Goal: Check status: Check status

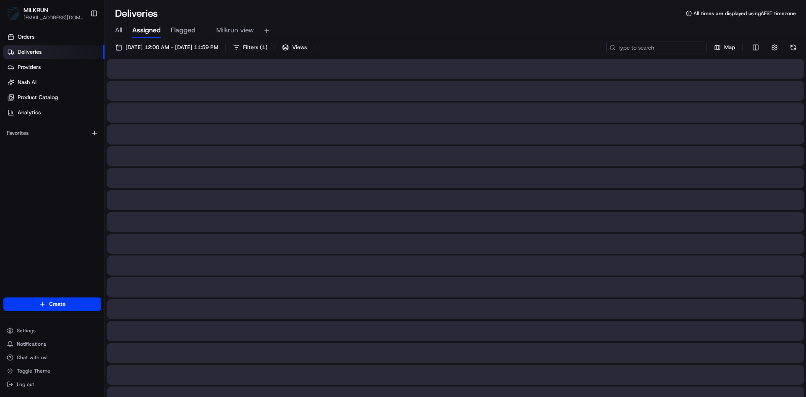
click at [656, 44] on input at bounding box center [656, 48] width 101 height 12
paste input "28cb1834-dcbc-4c3a-a0c8-d14be04393a8"
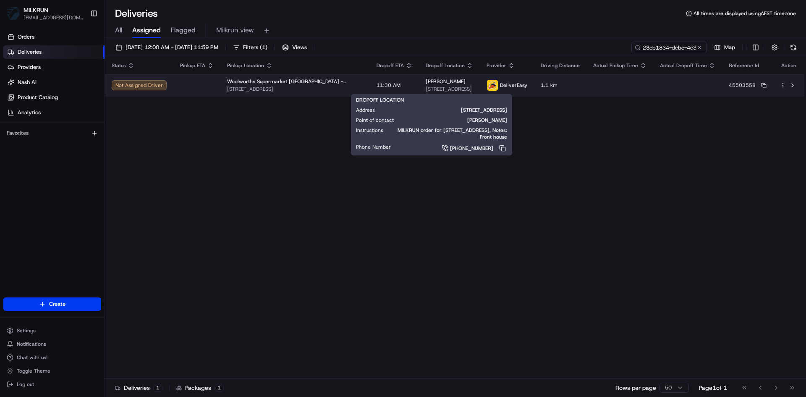
click at [426, 84] on div "[PERSON_NAME]" at bounding box center [449, 81] width 47 height 7
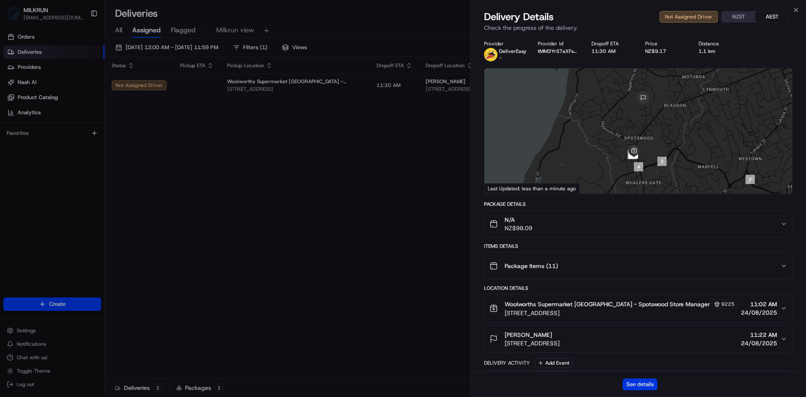
click at [645, 383] on button "See details" at bounding box center [640, 384] width 35 height 12
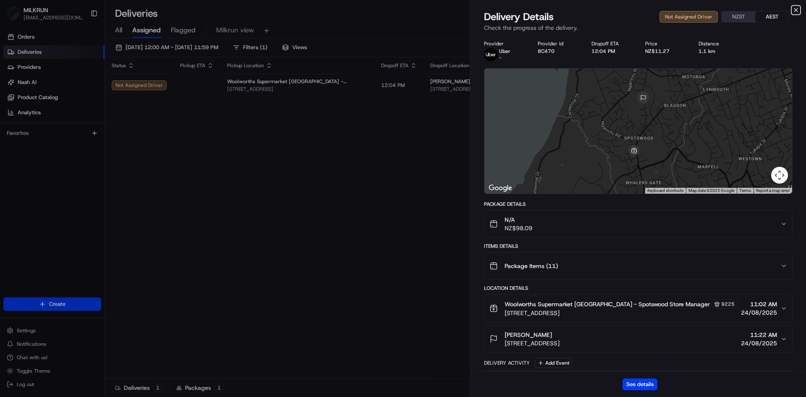
click at [793, 12] on icon "button" at bounding box center [796, 10] width 7 height 7
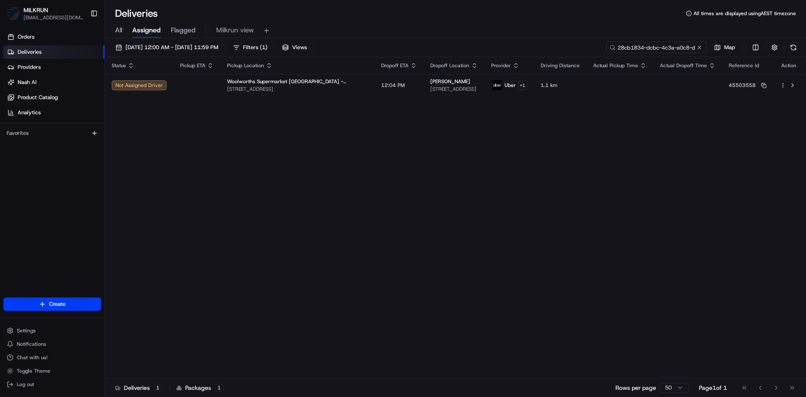
click at [662, 43] on input "28cb1834-dcbc-4c3a-a0c8-d14be04393a8" at bounding box center [656, 48] width 101 height 12
paste input "af1f0c27-11c6-4e26-9a1b-4967e6b89f0f"
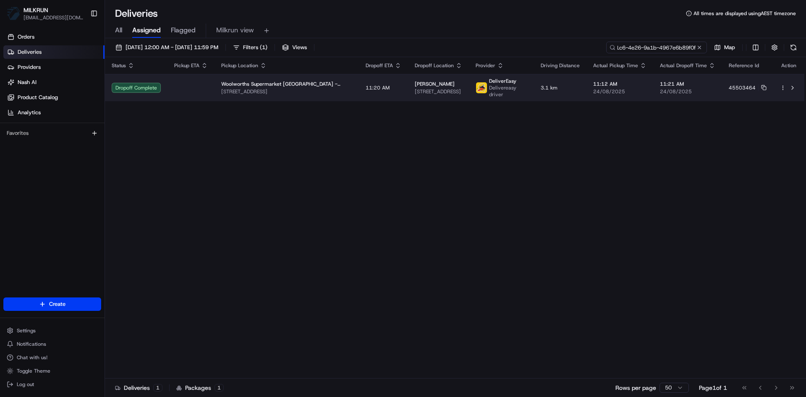
type input "af1f0c27-11c6-4e26-9a1b-4967e6b89f0f"
click at [314, 85] on span "Woolworths Supermarket [GEOGRAPHIC_DATA] - [GEOGRAPHIC_DATA]" at bounding box center [286, 84] width 131 height 7
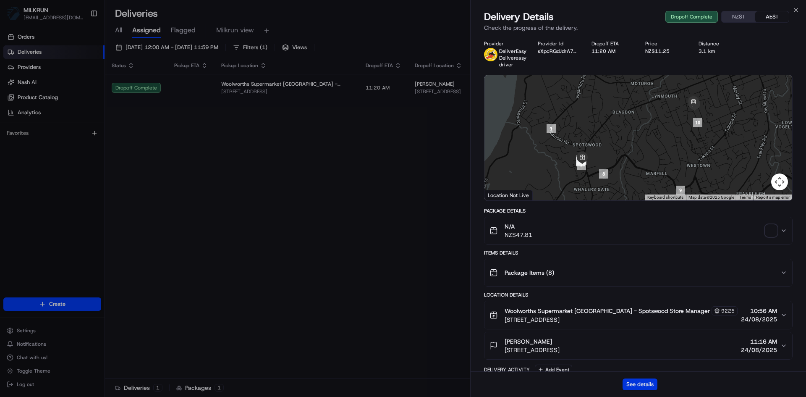
click at [636, 384] on button "See details" at bounding box center [640, 384] width 35 height 12
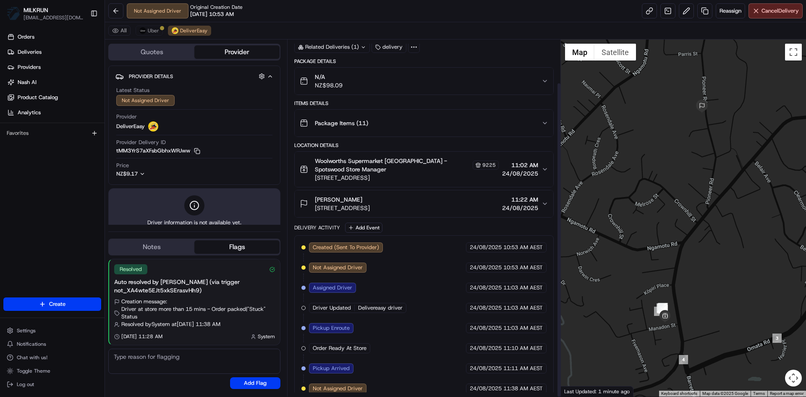
scroll to position [49, 0]
click at [149, 31] on span "Uber" at bounding box center [153, 30] width 11 height 7
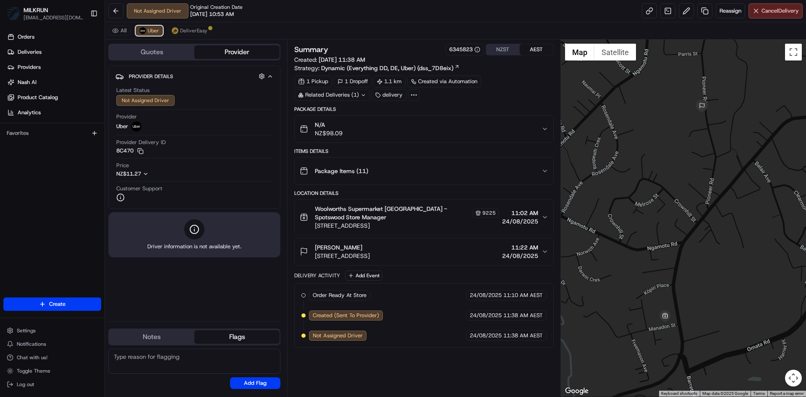
scroll to position [0, 0]
click at [194, 36] on div "All Uber DeliverEasy" at bounding box center [455, 30] width 701 height 17
click at [199, 30] on span "DeliverEasy" at bounding box center [193, 30] width 27 height 7
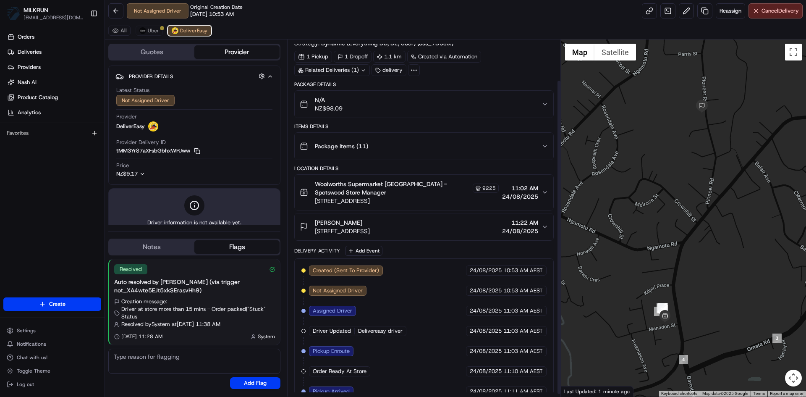
scroll to position [49, 0]
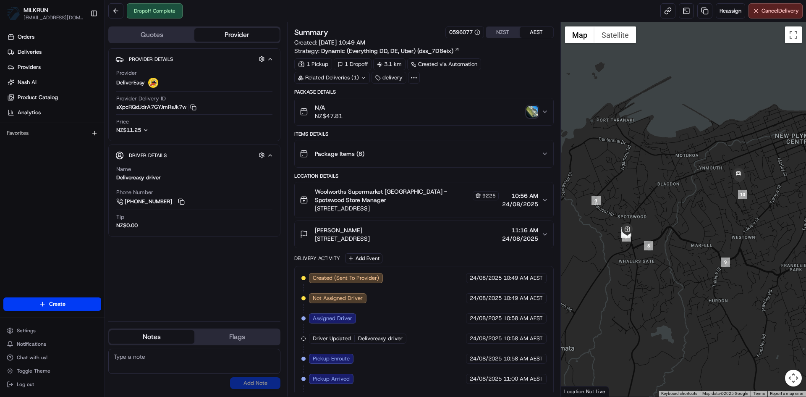
click at [530, 111] on img "button" at bounding box center [533, 112] width 12 height 12
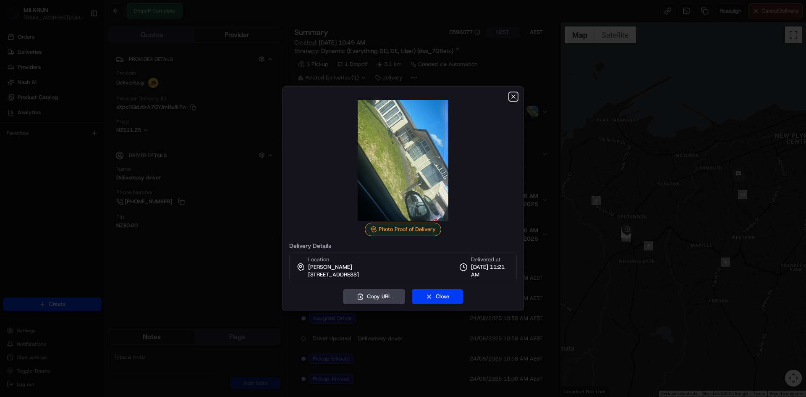
click at [512, 93] on icon "button" at bounding box center [513, 96] width 7 height 7
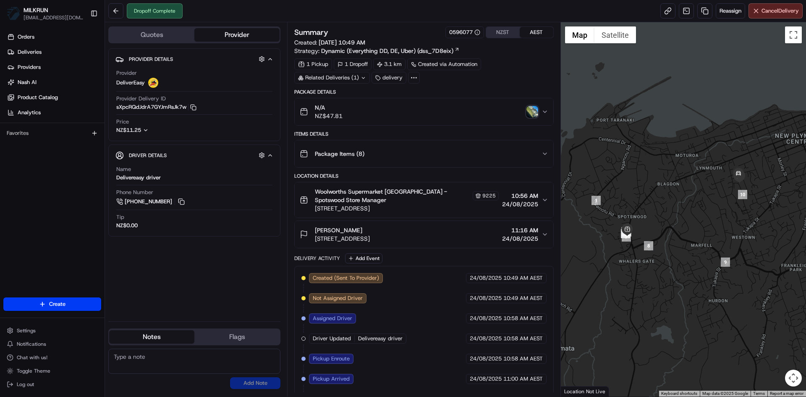
click at [365, 76] on icon at bounding box center [363, 77] width 5 height 5
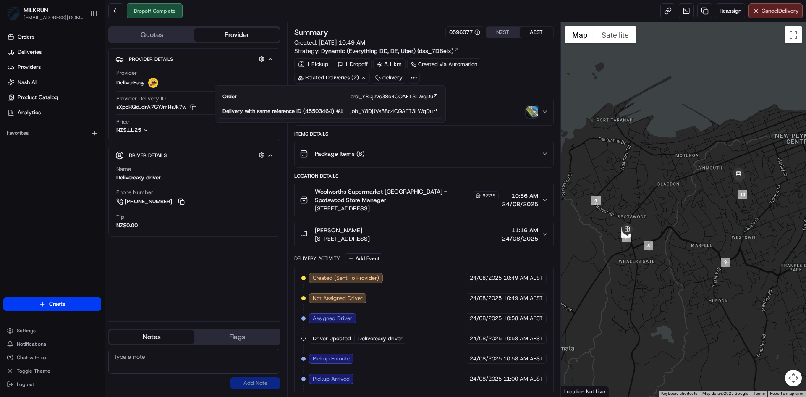
click at [222, 301] on div "Provider Details Hidden ( 4 ) Provider DeliverEasy Provider Delivery ID sXpcRQd…" at bounding box center [194, 181] width 172 height 266
